Goal: Information Seeking & Learning: Check status

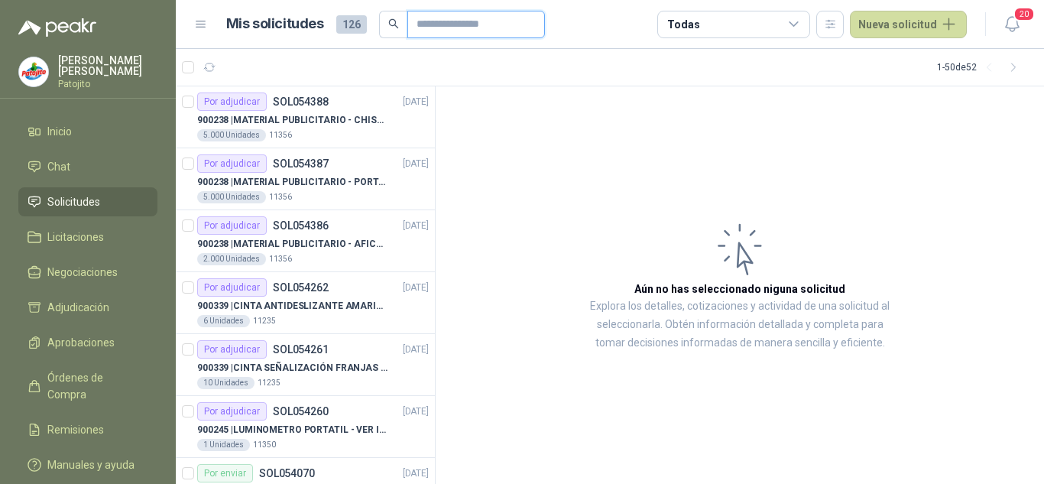
click at [442, 23] on input "text" at bounding box center [470, 24] width 107 height 26
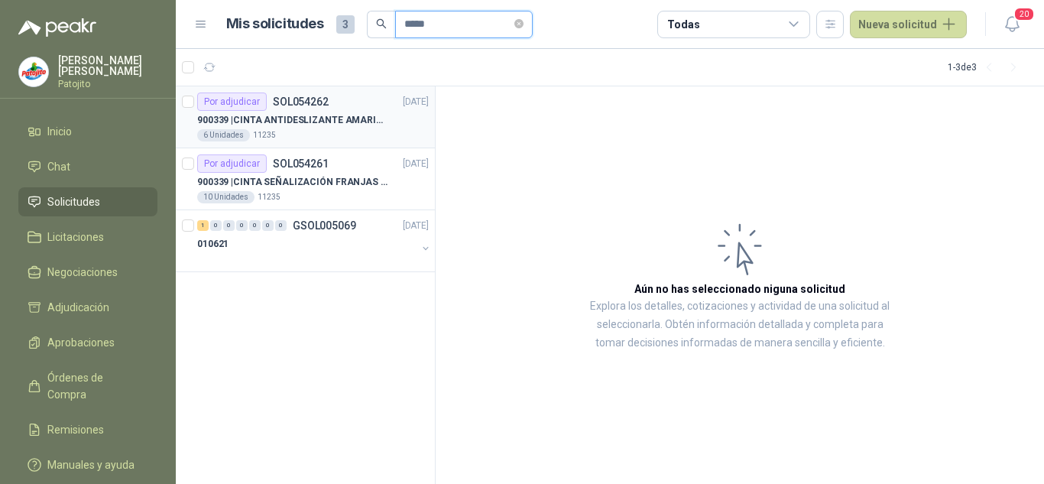
type input "*****"
click at [276, 63] on icon "button" at bounding box center [277, 67] width 13 height 13
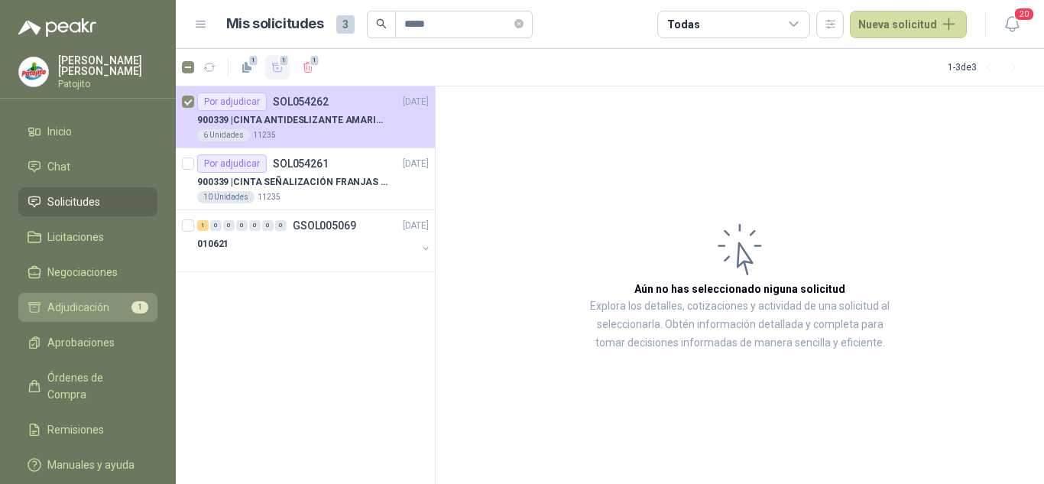
click at [87, 309] on span "Adjudicación" at bounding box center [78, 307] width 62 height 17
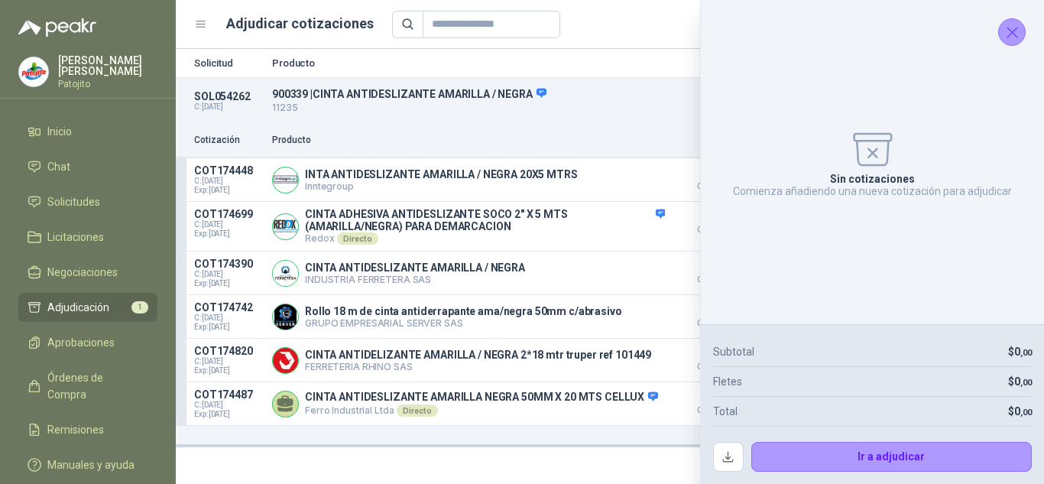
click at [1019, 27] on icon "Cerrar" at bounding box center [1012, 32] width 19 height 19
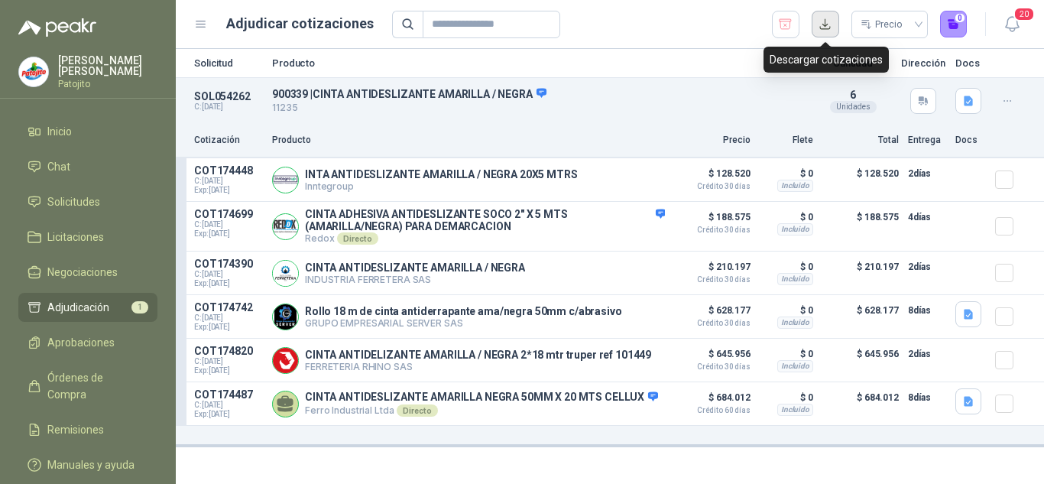
click at [815, 27] on button "button" at bounding box center [826, 25] width 28 height 28
click at [789, 18] on icon "button" at bounding box center [785, 24] width 15 height 15
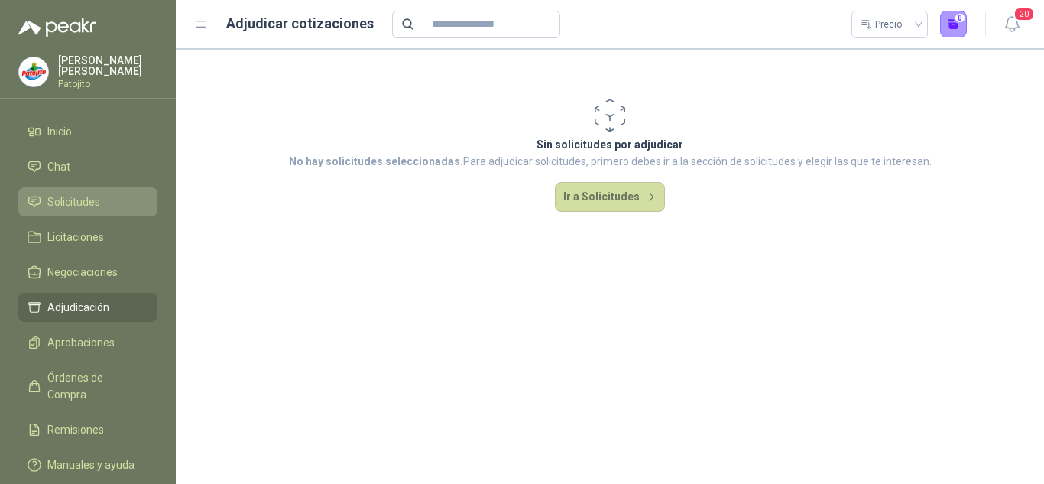
click at [92, 200] on span "Solicitudes" at bounding box center [73, 201] width 53 height 17
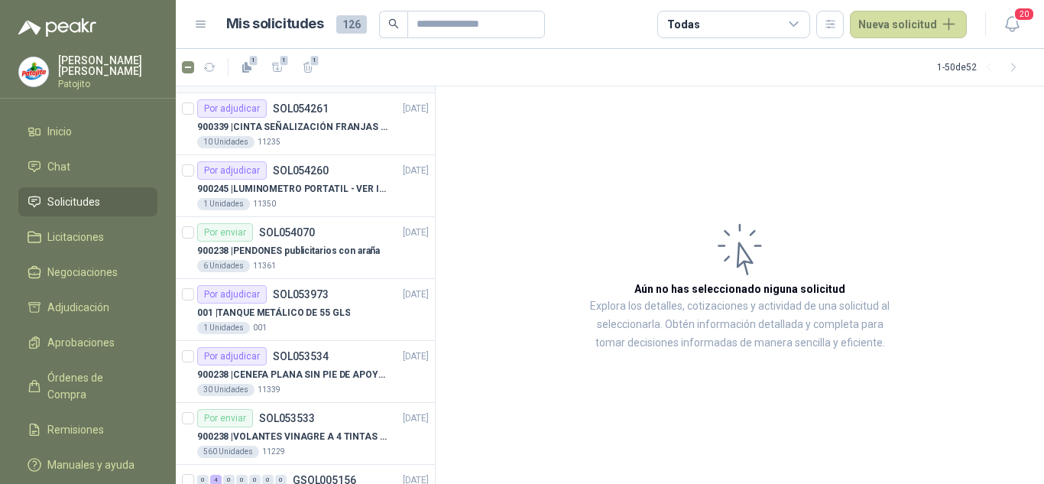
scroll to position [76, 0]
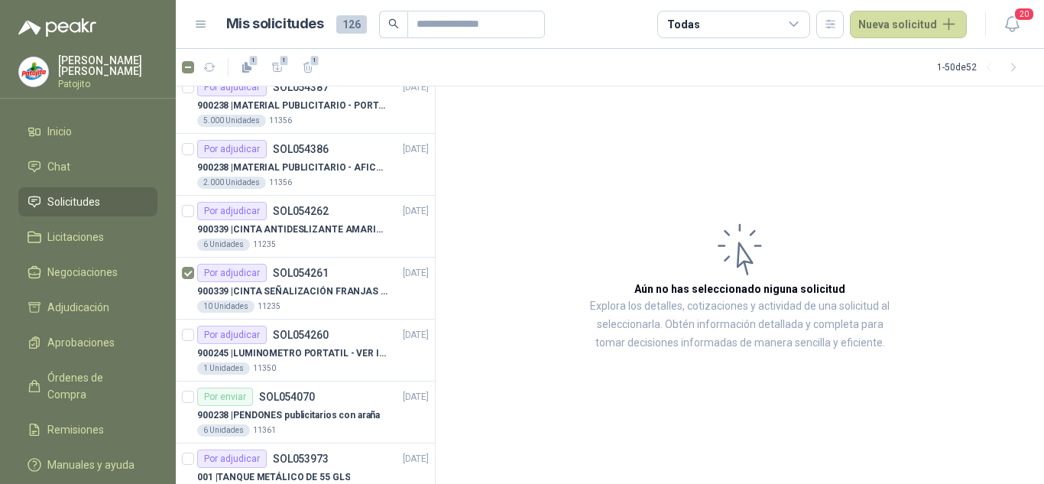
click at [281, 46] on body "[PERSON_NAME] Inicio Chat Solicitudes Licitaciones Negociaciones Adjudicación A…" at bounding box center [522, 242] width 1044 height 484
click at [279, 59] on span "1" at bounding box center [284, 60] width 11 height 12
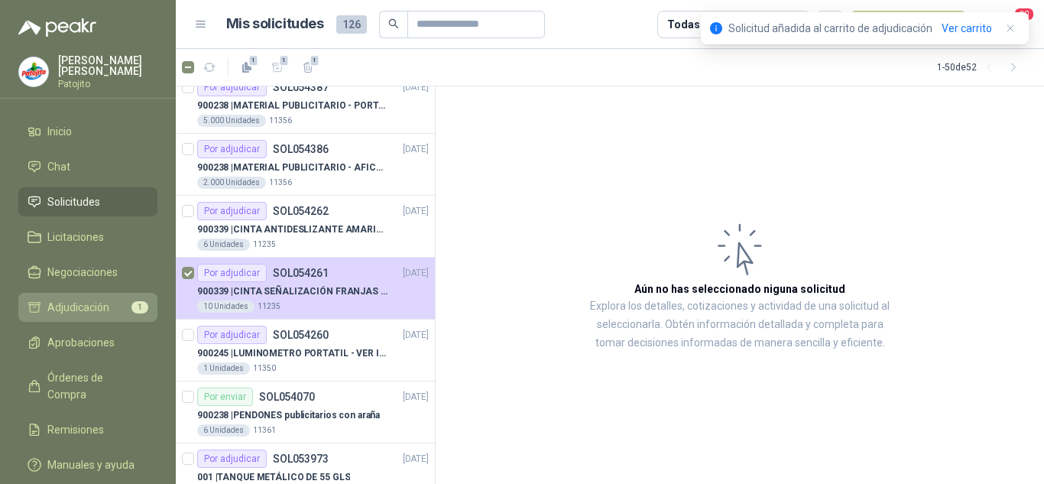
click at [101, 303] on span "Adjudicación" at bounding box center [78, 307] width 62 height 17
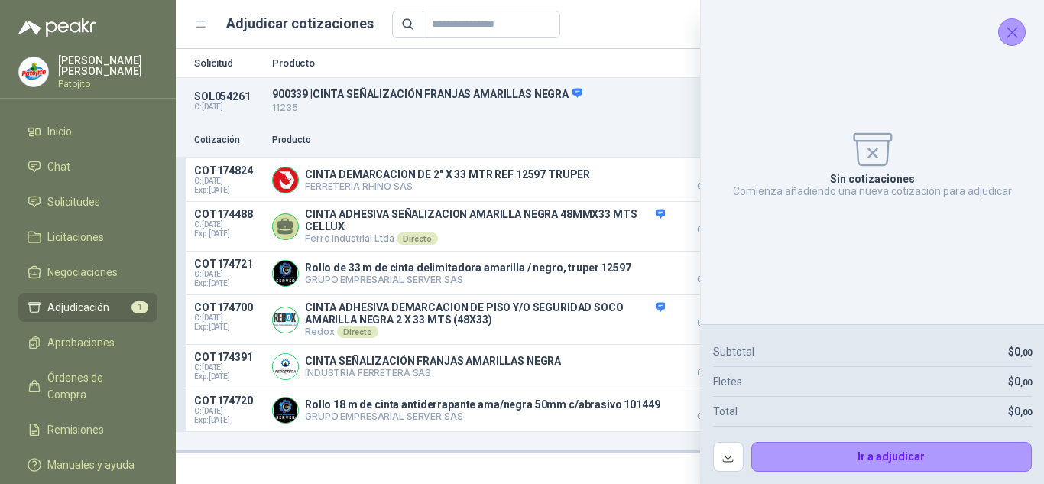
click at [1014, 20] on button "Cerrar" at bounding box center [1012, 32] width 28 height 28
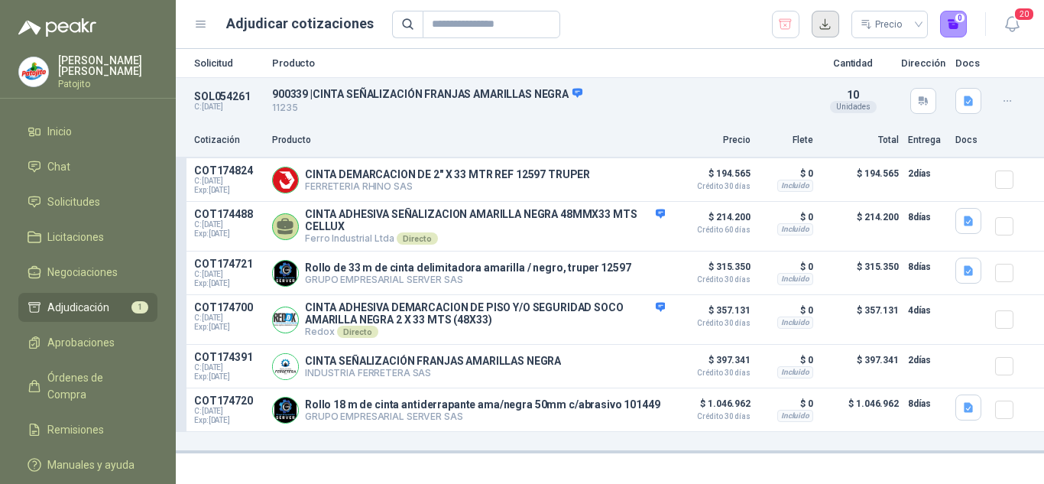
click at [822, 20] on button "button" at bounding box center [826, 25] width 28 height 28
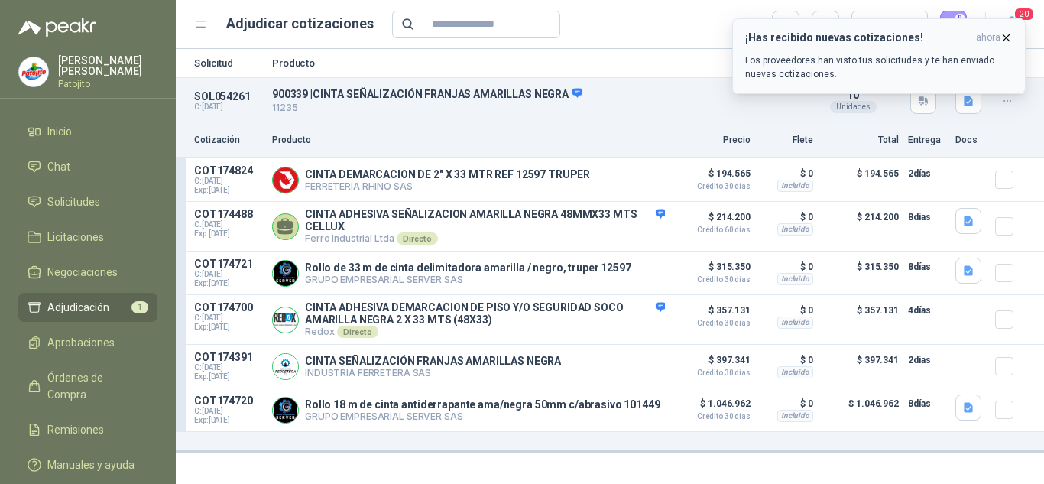
click at [1010, 39] on icon "button" at bounding box center [1006, 37] width 13 height 13
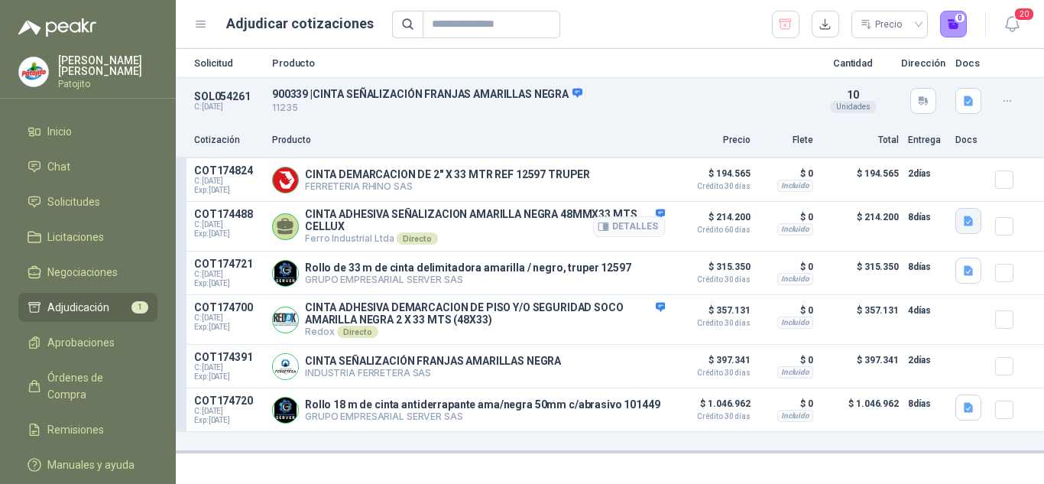
click at [962, 222] on icon "button" at bounding box center [968, 221] width 13 height 13
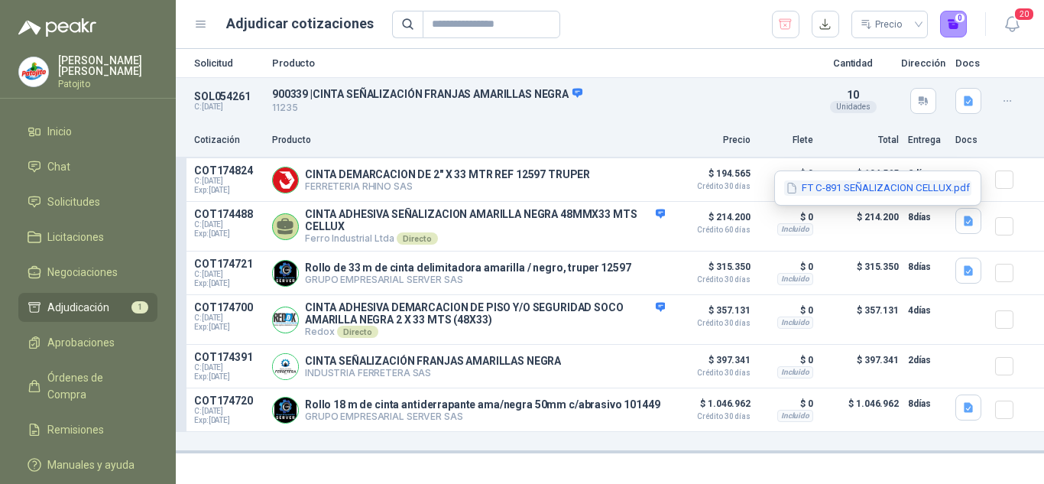
click at [837, 181] on button "FT C-891 SEÑALIZACION CELLUX.pdf" at bounding box center [877, 188] width 187 height 16
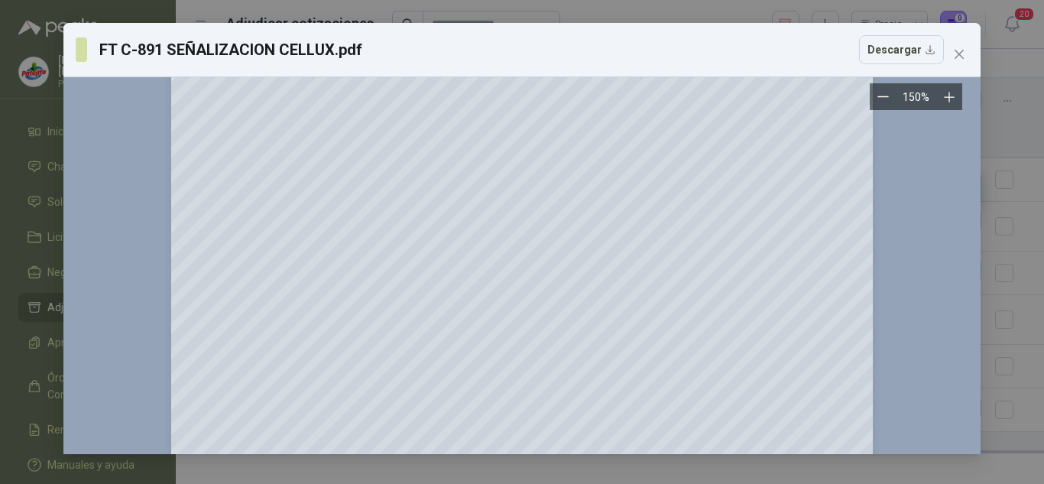
scroll to position [1146, 0]
click at [938, 46] on button "Descargar" at bounding box center [901, 49] width 85 height 29
click at [958, 53] on icon "close" at bounding box center [959, 54] width 9 height 9
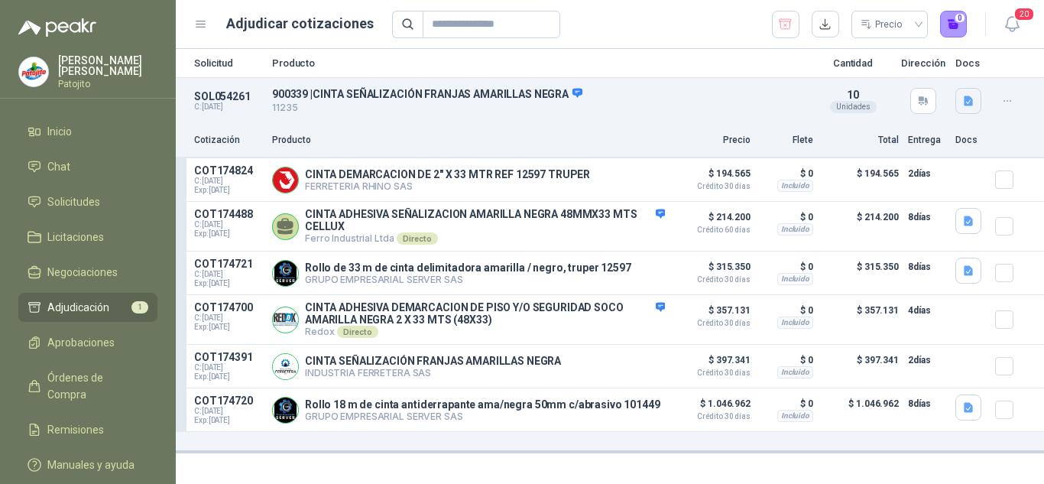
click at [969, 102] on icon "button" at bounding box center [968, 101] width 13 height 13
click at [932, 63] on button "CINTAS.pdf" at bounding box center [935, 68] width 72 height 16
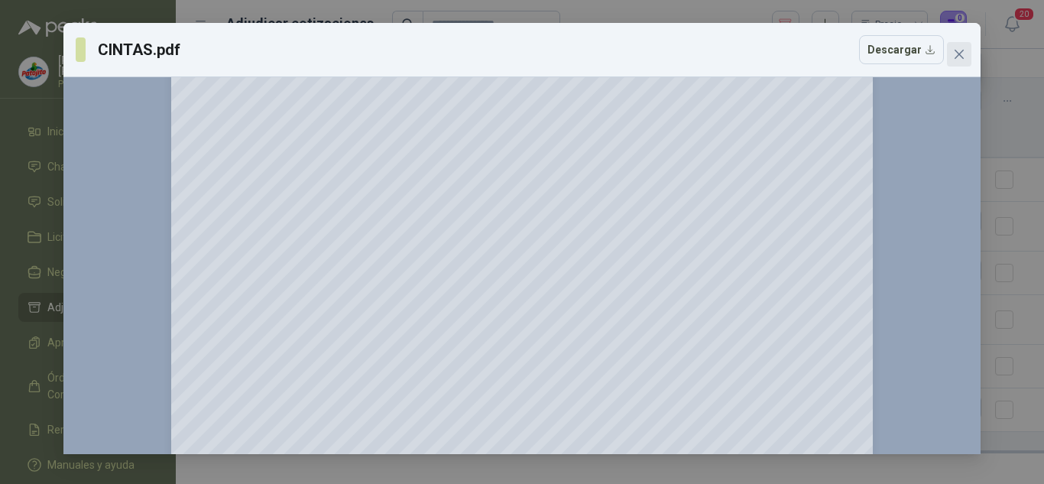
scroll to position [76, 0]
click at [955, 44] on button "Close" at bounding box center [959, 54] width 24 height 24
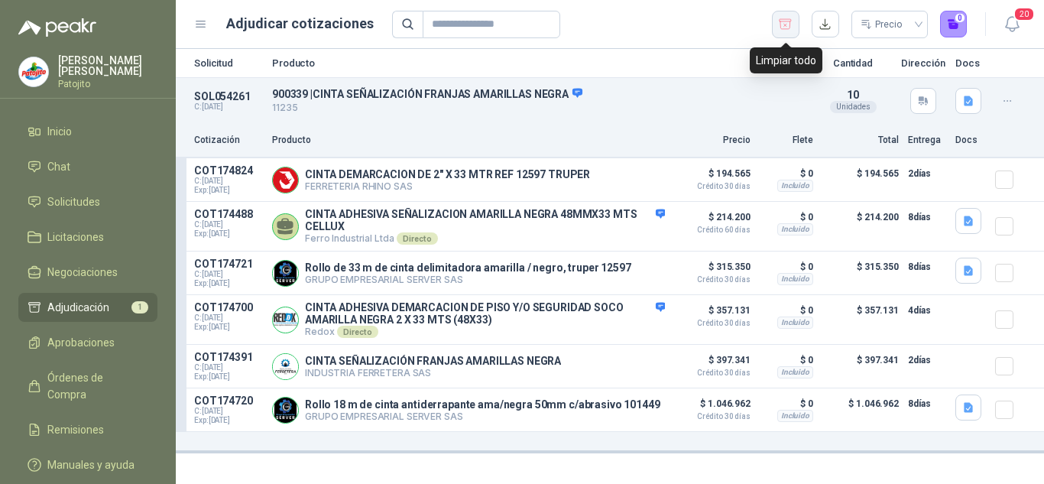
click at [777, 23] on button "button" at bounding box center [786, 25] width 28 height 28
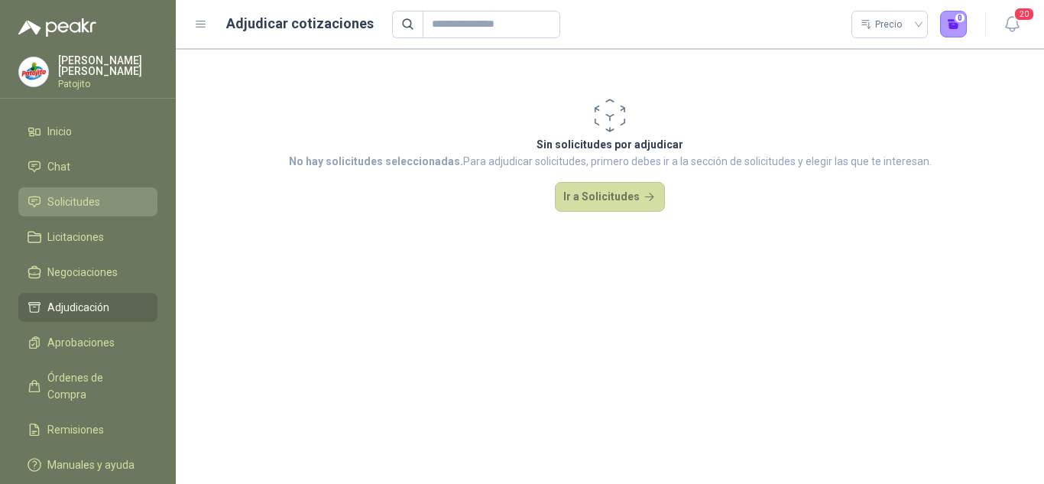
click at [87, 195] on span "Solicitudes" at bounding box center [73, 201] width 53 height 17
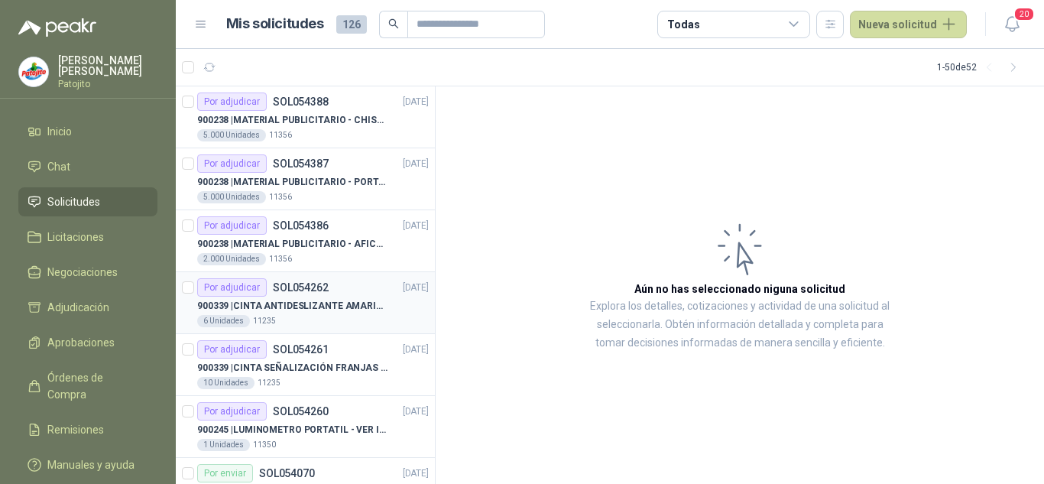
click at [188, 275] on article "Por adjudicar SOL054262 [DATE] 900339 | CINTA ANTIDESLIZANTE AMARILLA / NEGRA …" at bounding box center [305, 303] width 259 height 62
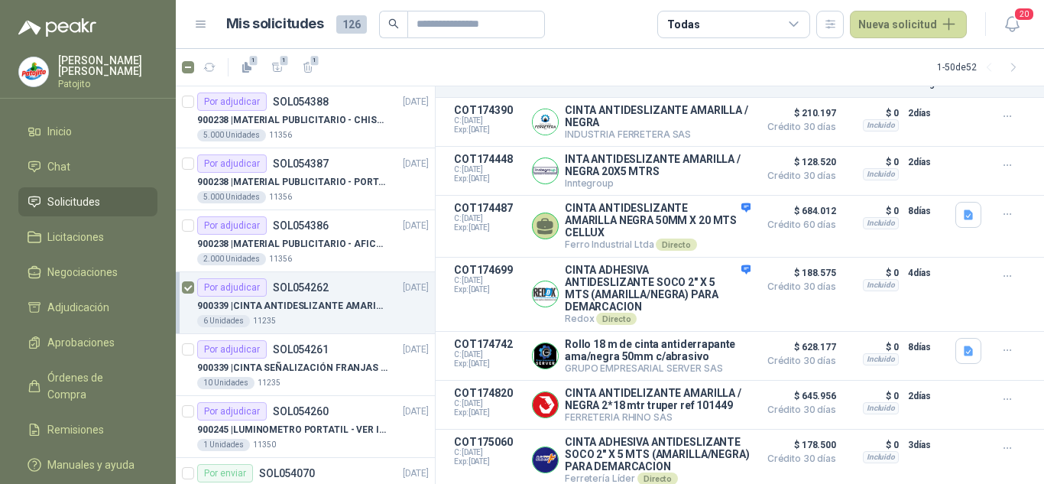
scroll to position [298, 0]
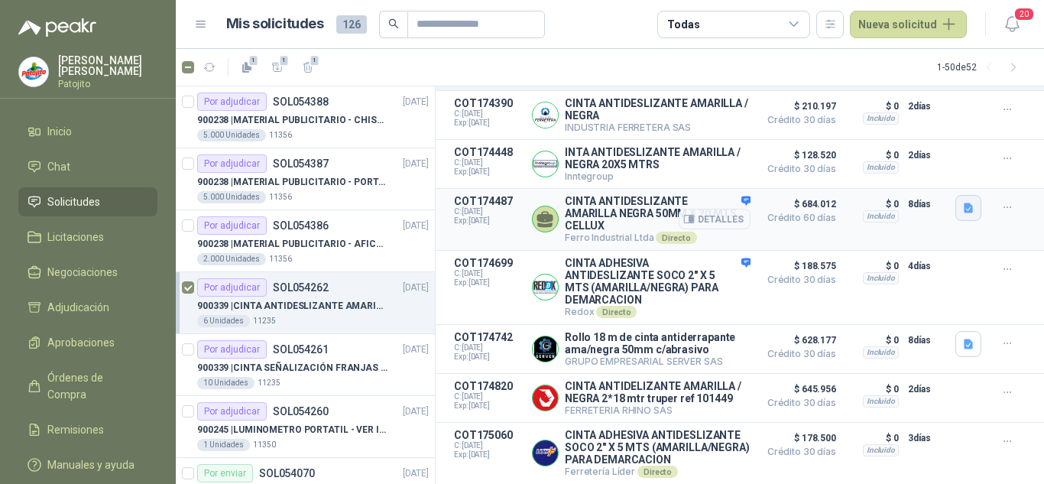
click at [962, 202] on icon "button" at bounding box center [968, 208] width 13 height 13
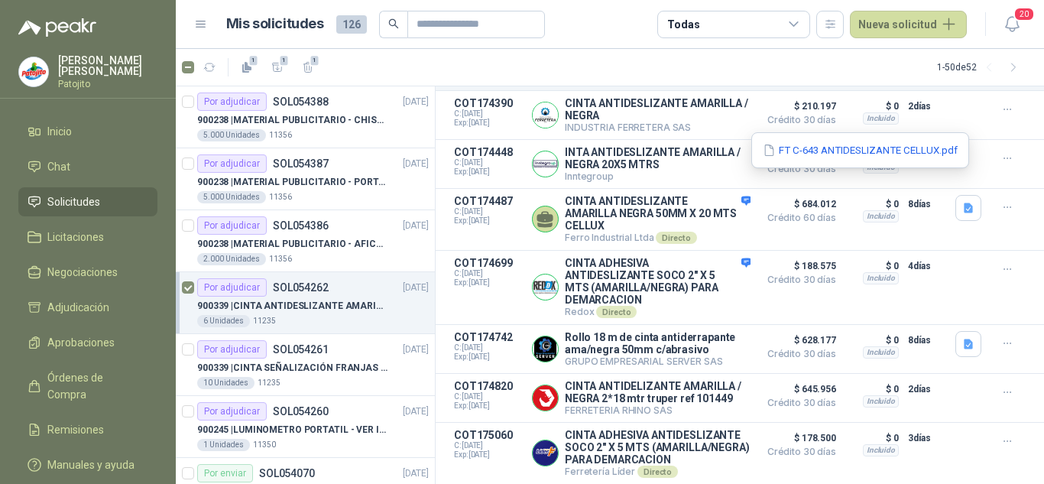
click at [823, 158] on div "FT C-643 ANTIDESLIZANTE CELLUX.pdf" at bounding box center [860, 150] width 218 height 36
click at [820, 147] on button "FT C-643 ANTIDESLIZANTE CELLUX.pdf" at bounding box center [860, 150] width 198 height 16
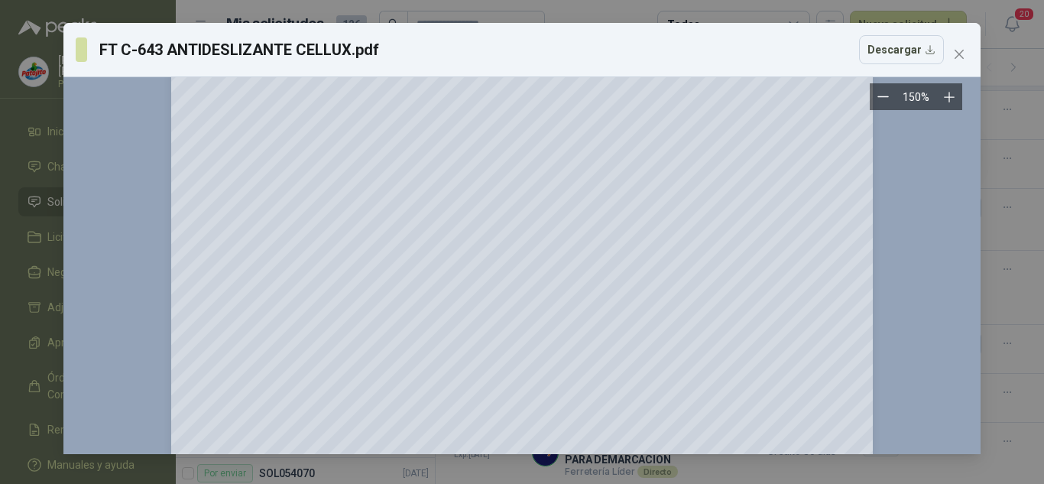
scroll to position [1476, 0]
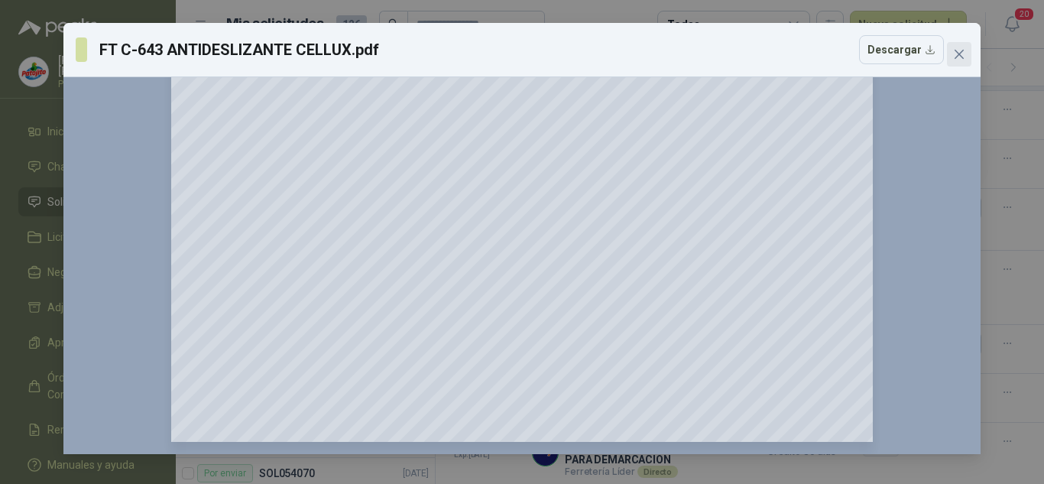
click at [955, 53] on icon "close" at bounding box center [959, 54] width 12 height 12
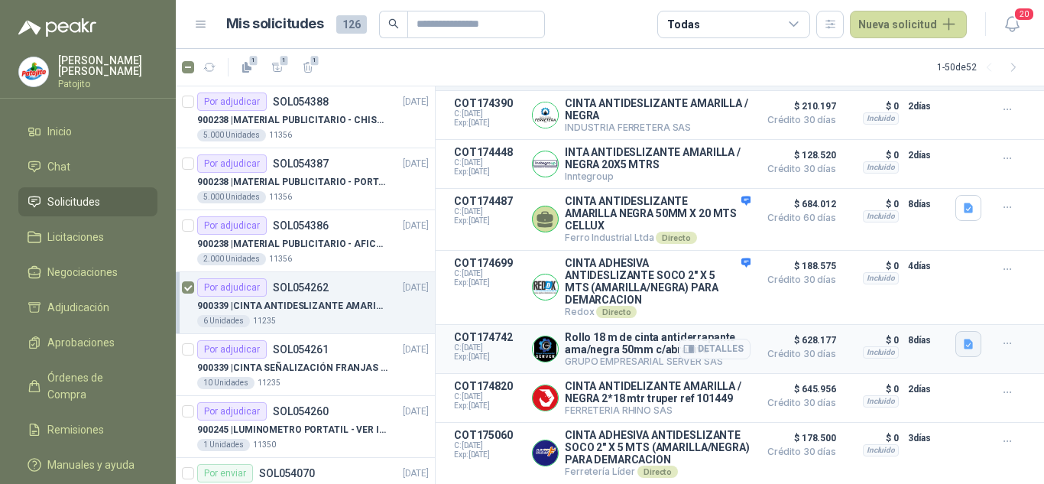
click at [962, 338] on icon "button" at bounding box center [968, 344] width 13 height 13
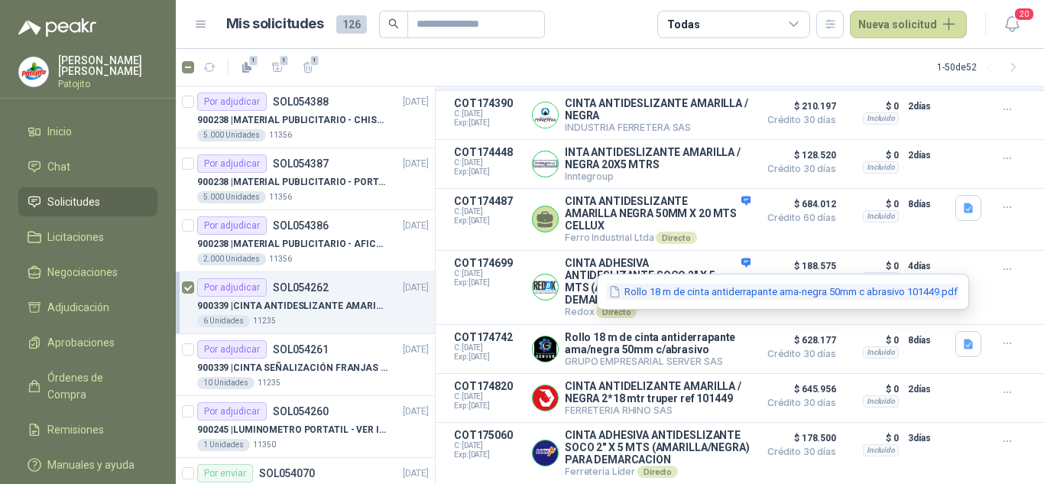
click at [809, 284] on button "Rollo 18 m de cinta antiderrapante ama-negra 50mm c abrasivo 101449.pdf" at bounding box center [783, 292] width 352 height 16
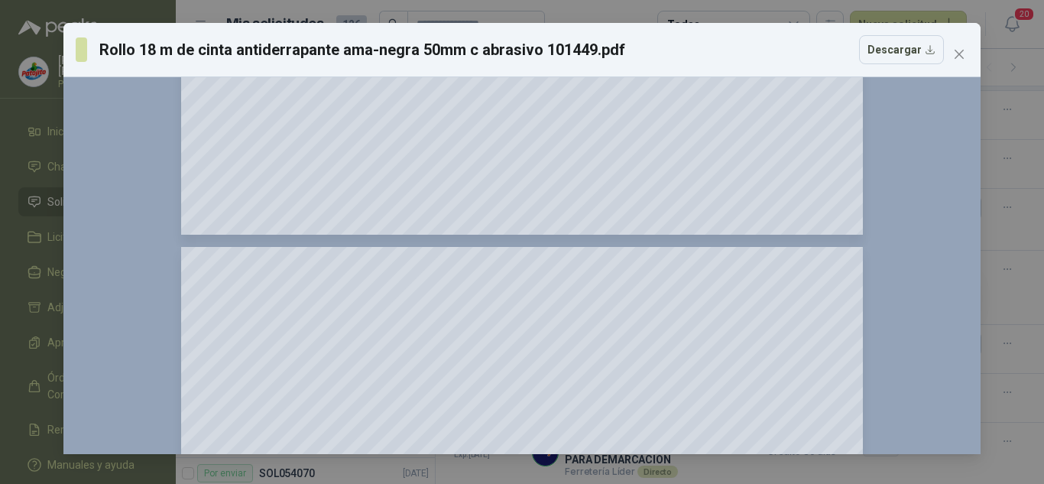
scroll to position [1987, 0]
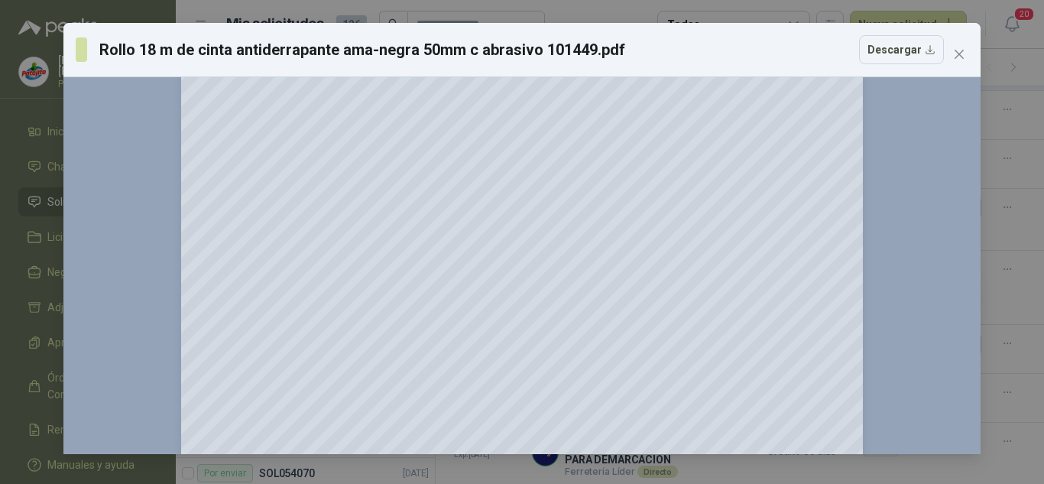
click at [946, 54] on div "Rollo 18 m de cinta antiderrapante ama-negra 50mm c abrasivo 101449.pdf Descarg…" at bounding box center [522, 49] width 893 height 29
click at [963, 57] on icon "close" at bounding box center [959, 54] width 9 height 9
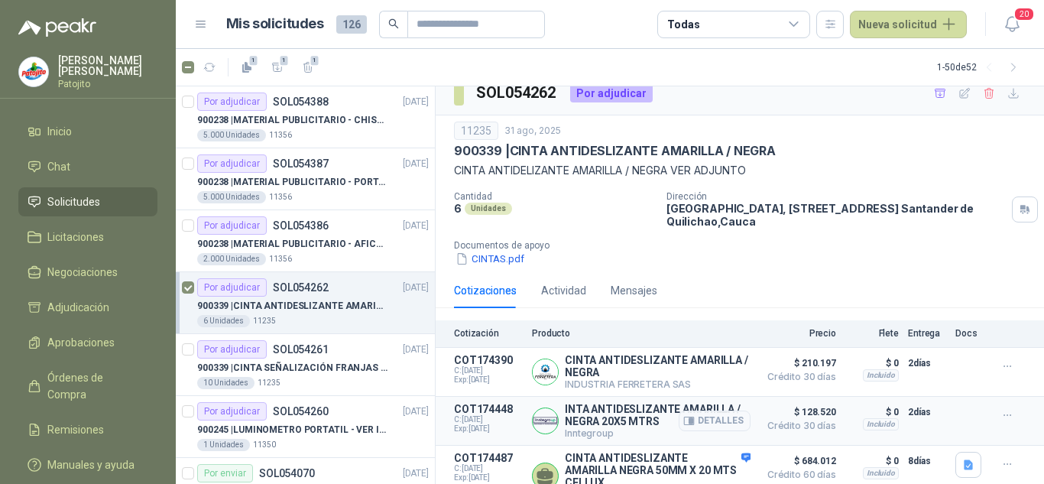
scroll to position [0, 0]
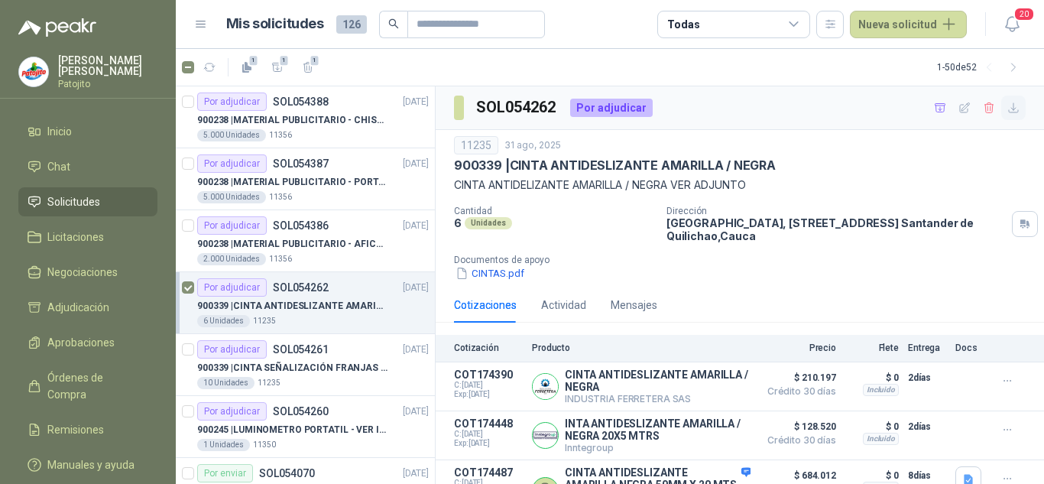
click at [1007, 114] on icon "button" at bounding box center [1013, 108] width 13 height 13
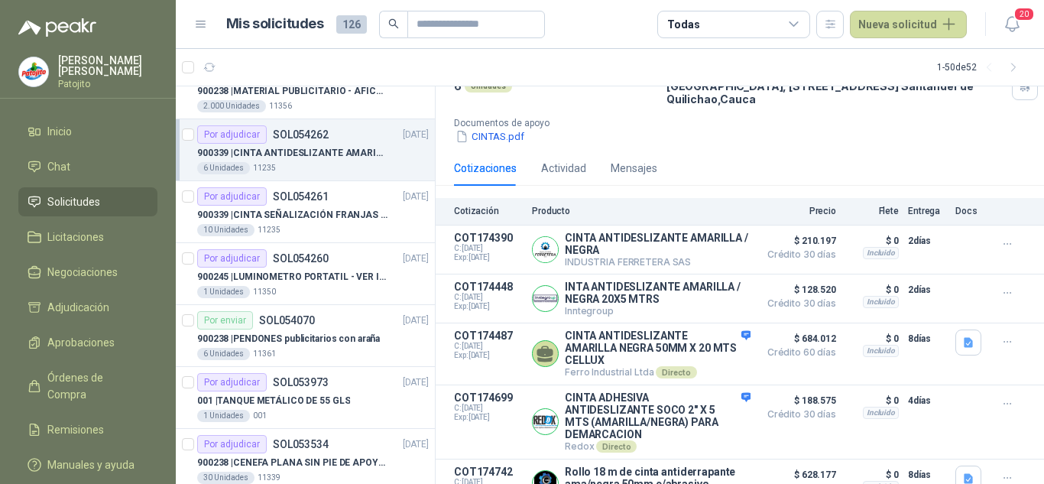
scroll to position [153, 0]
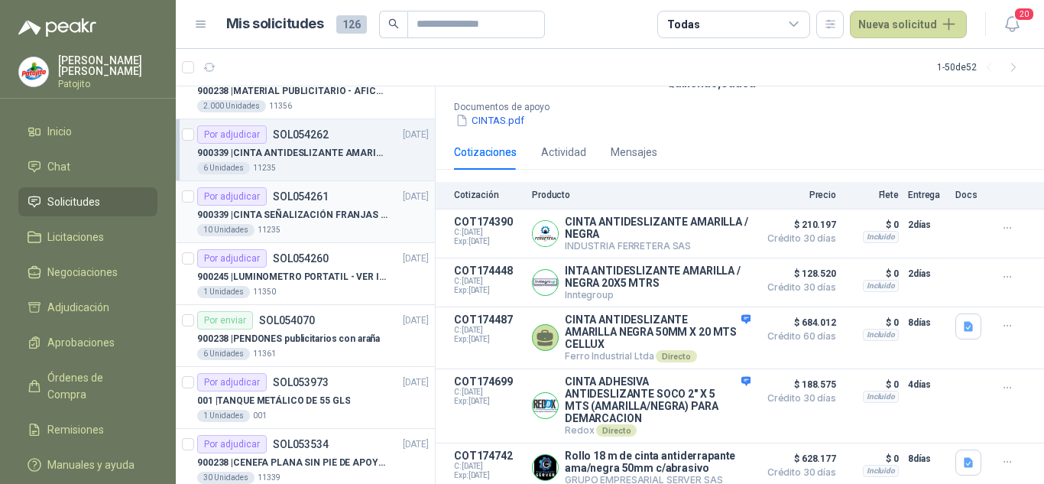
click at [306, 212] on p "900339 | CINTA SEÑALIZACIÓN FRANJAS [PERSON_NAME] NEGRA" at bounding box center [292, 215] width 190 height 15
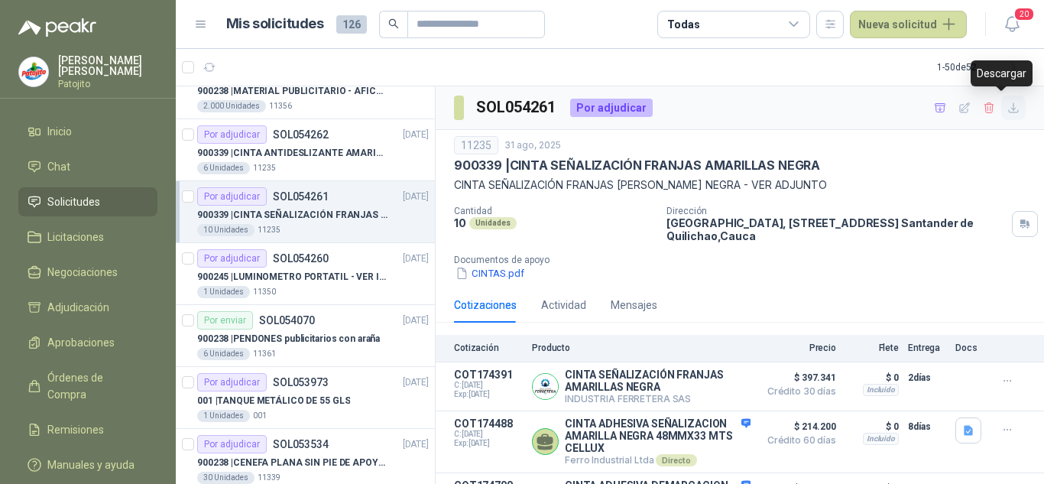
click at [1007, 107] on icon "button" at bounding box center [1013, 108] width 13 height 13
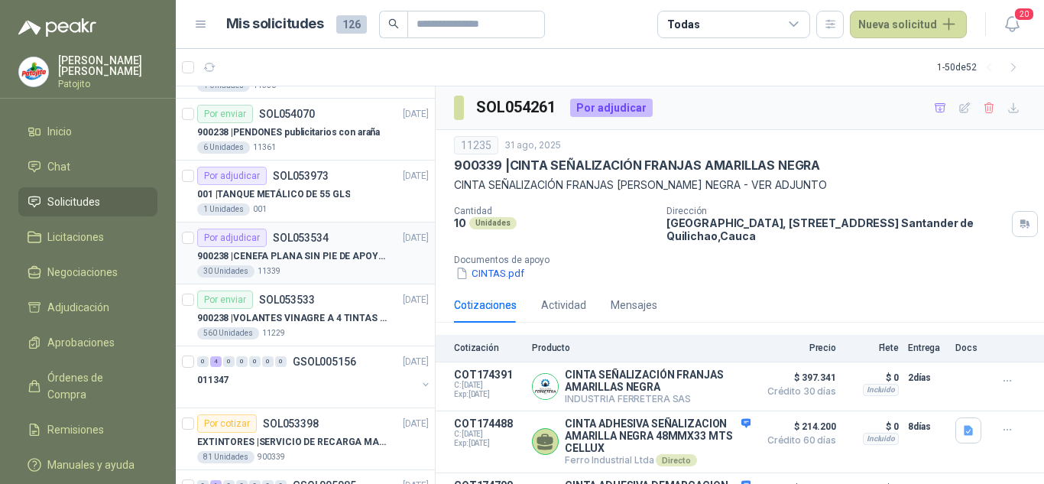
scroll to position [459, 0]
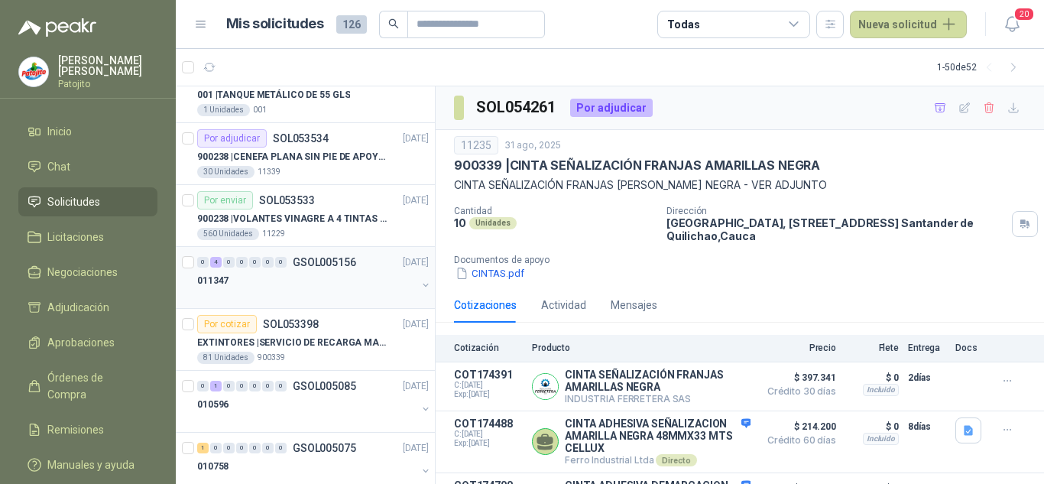
click at [316, 278] on div "011347" at bounding box center [306, 280] width 219 height 18
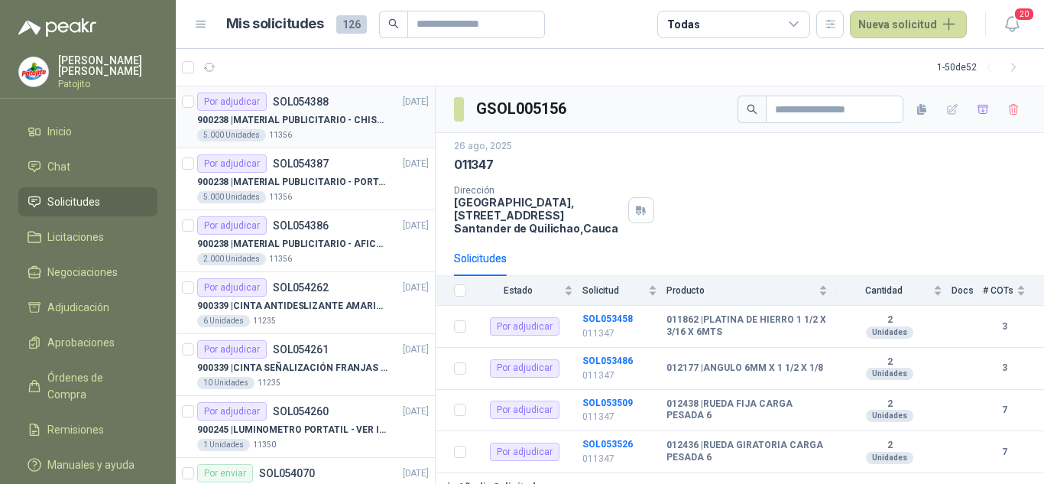
click at [323, 113] on p "900238 | MATERIAL PUBLICITARIO - CHISPA PATOJITO VER ADJUNTO" at bounding box center [292, 120] width 190 height 15
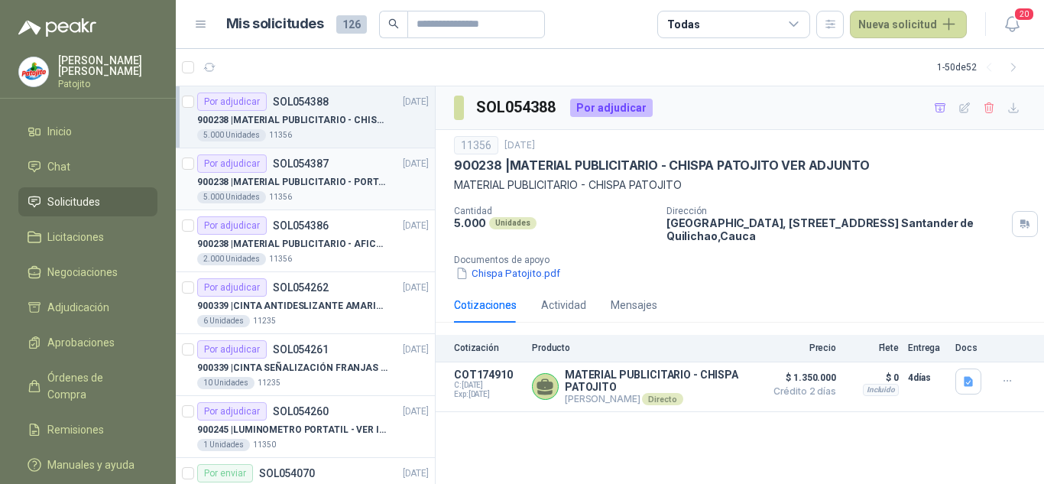
click at [323, 176] on p "900238 | MATERIAL PUBLICITARIO - PORTAPRECIOS VER ADJUNTO" at bounding box center [292, 182] width 190 height 15
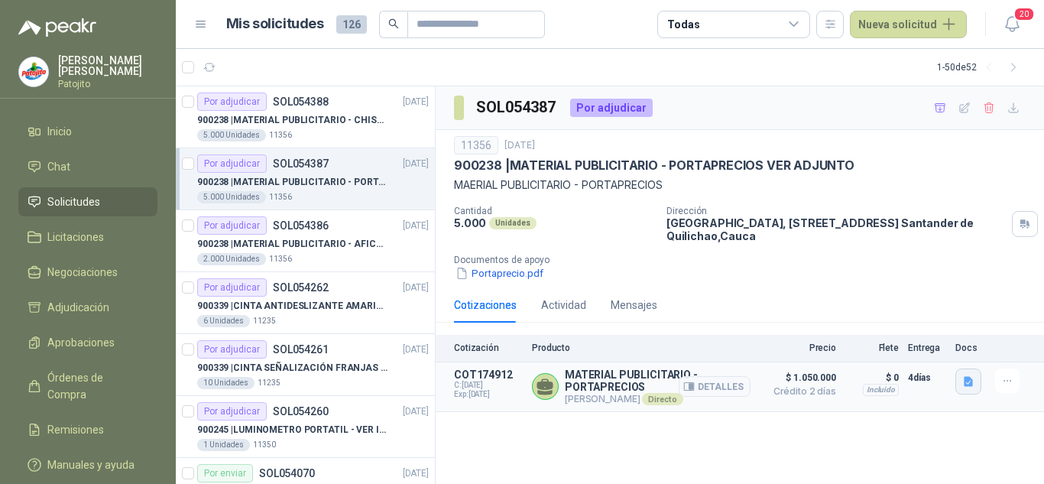
click at [964, 379] on icon "button" at bounding box center [968, 381] width 9 height 10
click at [912, 346] on button "PORTAPRECIO.jpg" at bounding box center [920, 347] width 101 height 16
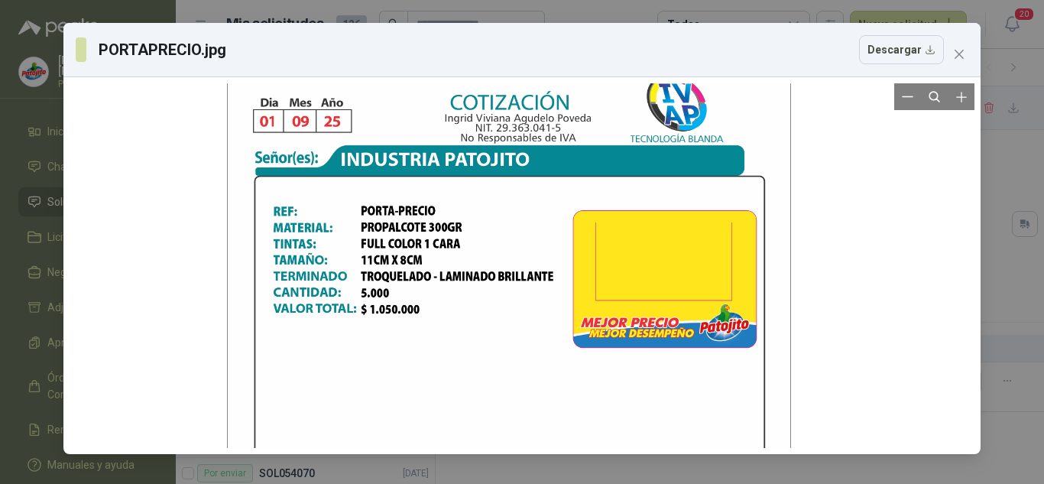
drag, startPoint x: 542, startPoint y: 215, endPoint x: 529, endPoint y: 332, distance: 117.6
click at [529, 332] on div at bounding box center [508, 417] width 563 height 729
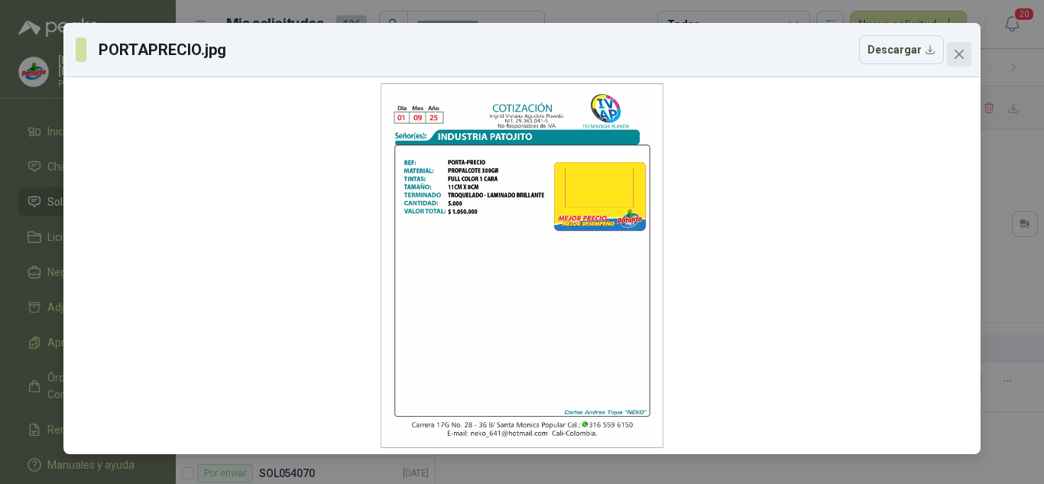
click at [961, 53] on icon "close" at bounding box center [959, 54] width 9 height 9
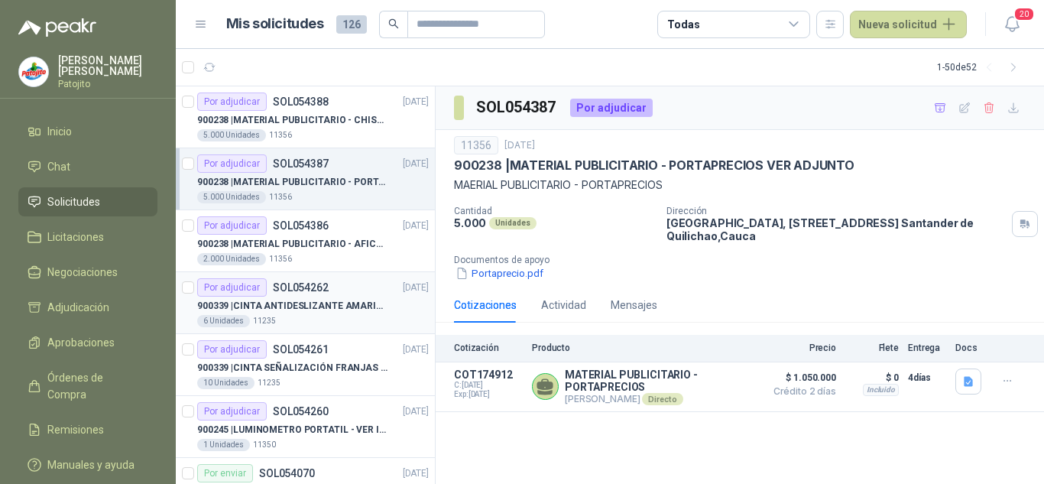
click at [335, 310] on p "900339 | CINTA ANTIDESLIZANTE AMARILLA / NEGRA" at bounding box center [292, 306] width 190 height 15
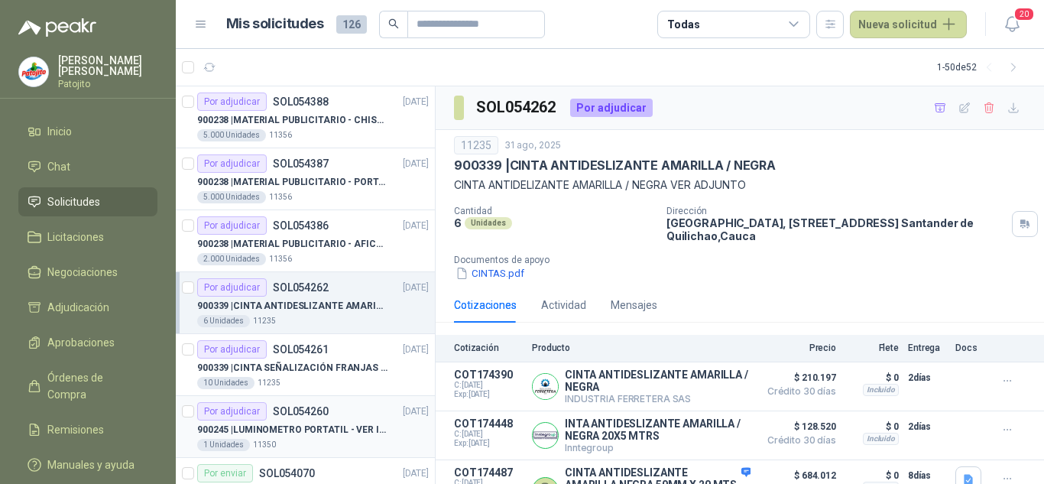
click at [327, 426] on p "900245 | LUMINOMETRO PORTATIL - VER IMAGEN ADJUNTA" at bounding box center [292, 430] width 190 height 15
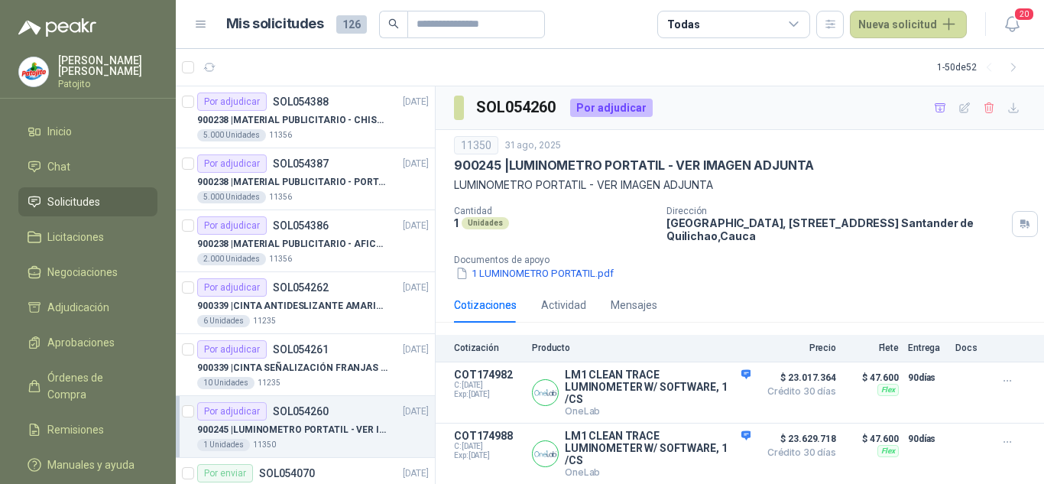
click at [714, 169] on p "900245 | LUMINOMETRO PORTATIL - VER IMAGEN ADJUNTA" at bounding box center [634, 165] width 360 height 16
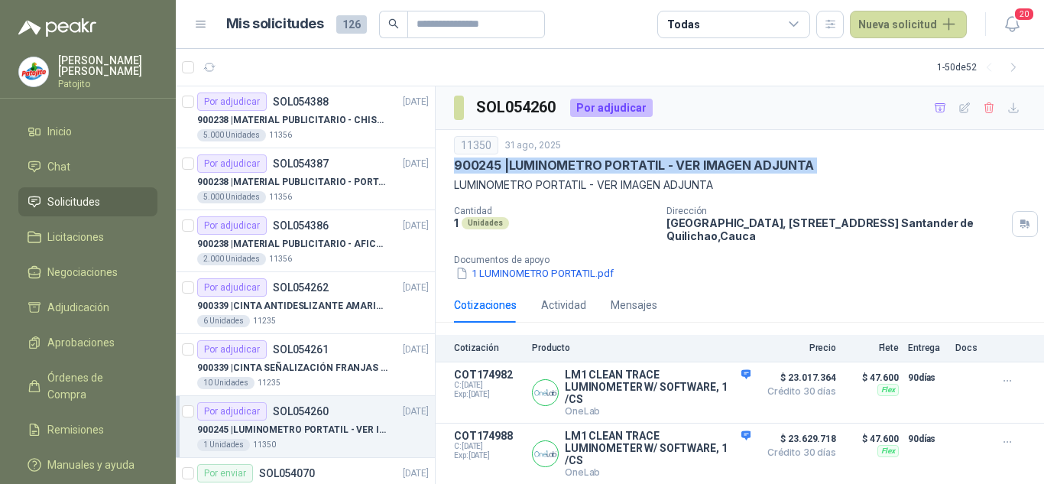
click at [714, 169] on p "900245 | LUMINOMETRO PORTATIL - VER IMAGEN ADJUNTA" at bounding box center [634, 165] width 360 height 16
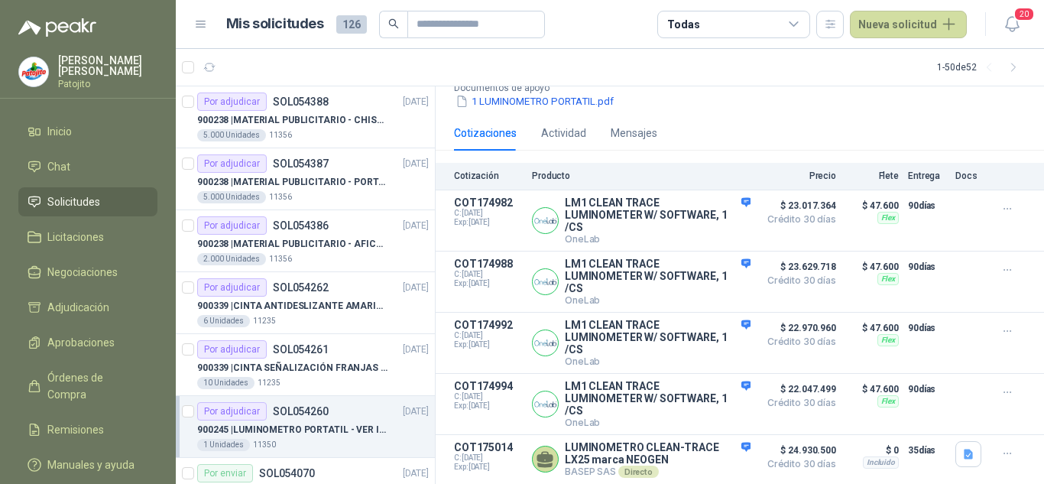
scroll to position [183, 0]
